Goal: Navigation & Orientation: Find specific page/section

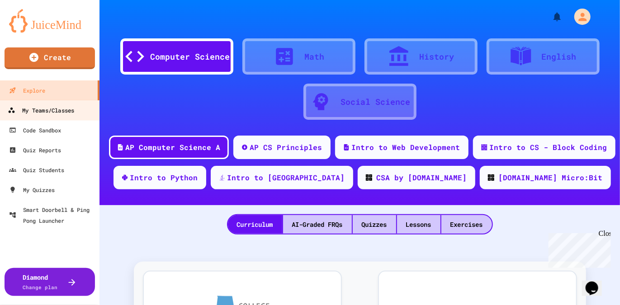
click at [46, 114] on div "My Teams/Classes" at bounding box center [41, 110] width 66 height 11
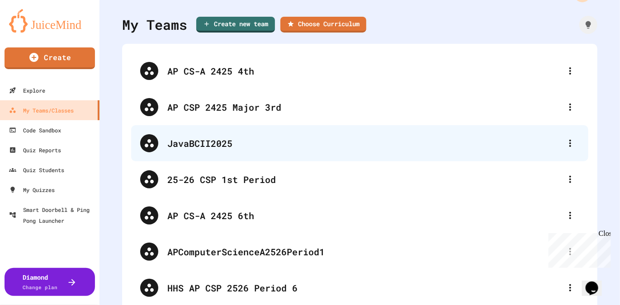
scroll to position [71, 0]
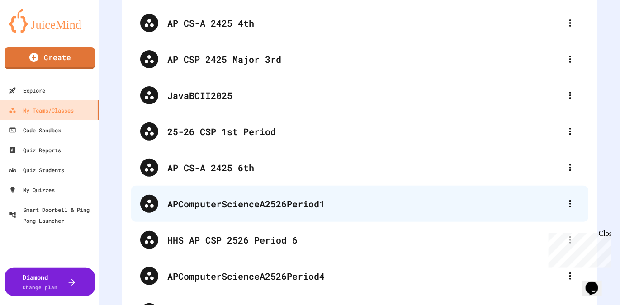
click at [295, 209] on div "APComputerScienceA2526Period1" at bounding box center [364, 204] width 394 height 14
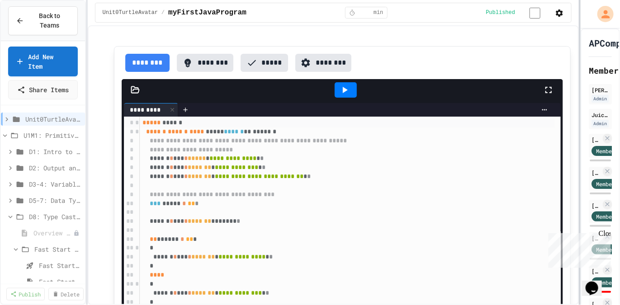
click at [580, 135] on div at bounding box center [580, 152] width 2 height 305
